Goal: Check status: Check status

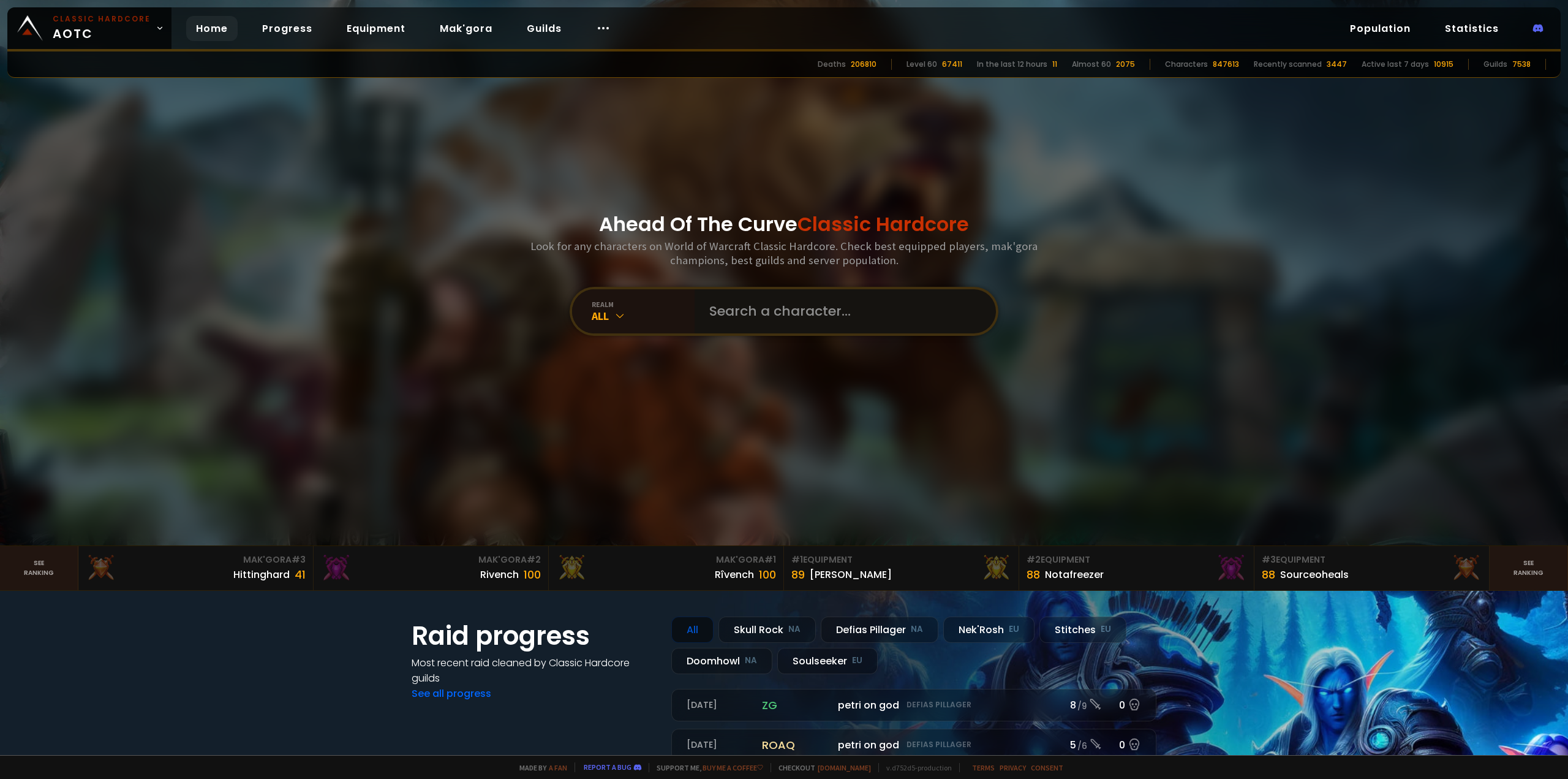
click at [824, 319] on input "text" at bounding box center [842, 310] width 279 height 44
type input "yukiteru"
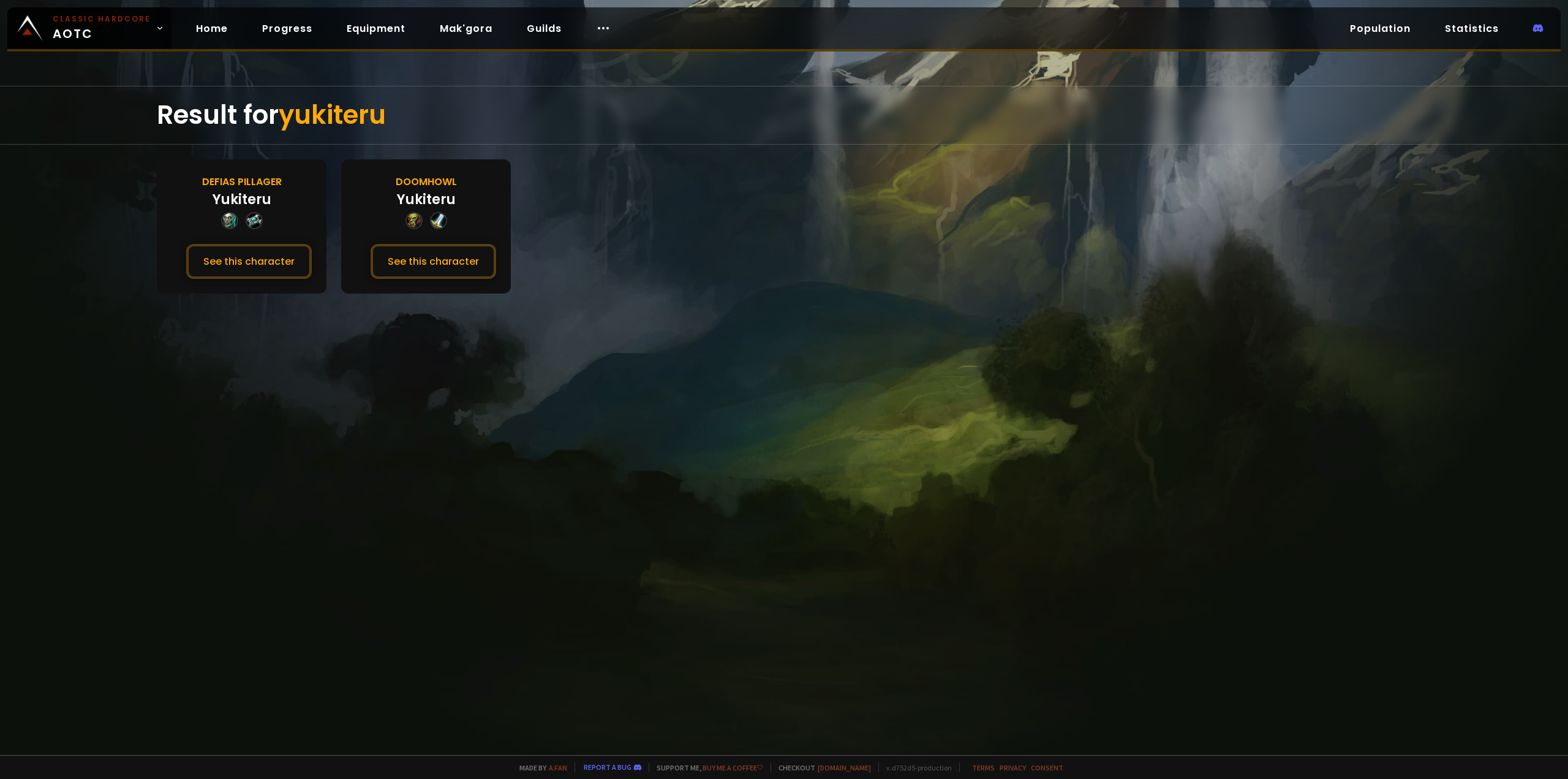
click at [415, 243] on div "Doomhowl [PERSON_NAME] See this character" at bounding box center [426, 226] width 170 height 134
click at [405, 246] on button "See this character" at bounding box center [433, 261] width 125 height 35
click at [394, 251] on button "See this character" at bounding box center [433, 261] width 125 height 35
